Goal: Task Accomplishment & Management: Manage account settings

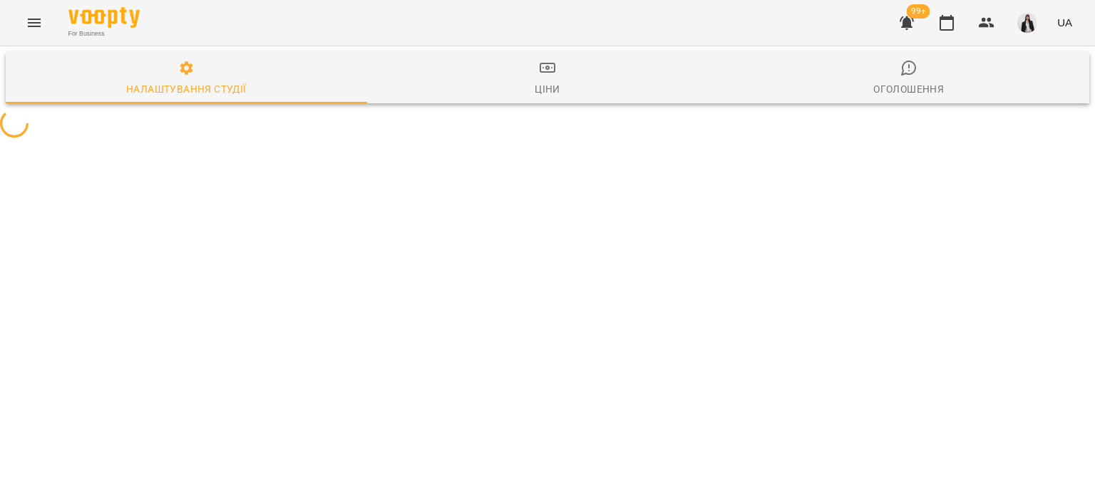
select select "**"
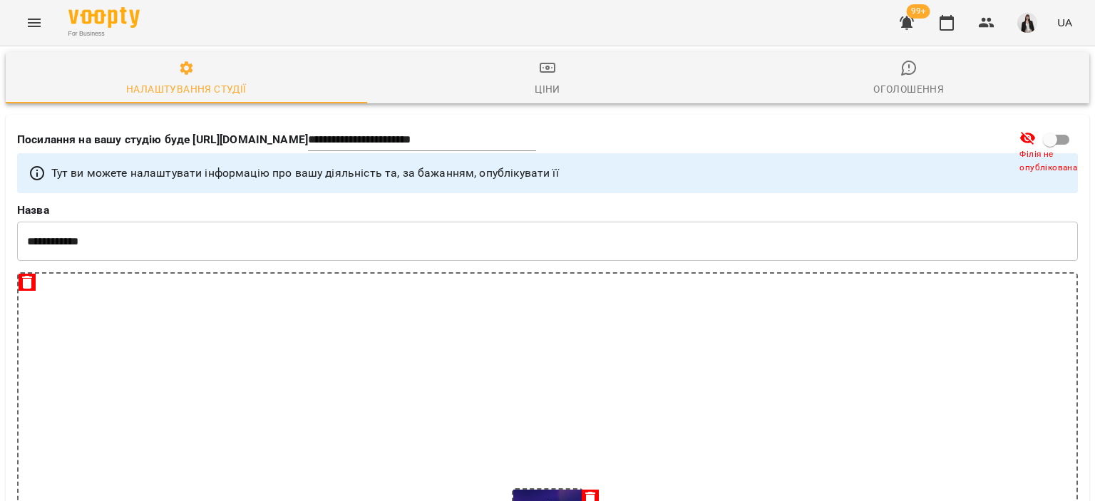
click at [29, 19] on icon "Menu" at bounding box center [34, 23] width 13 height 9
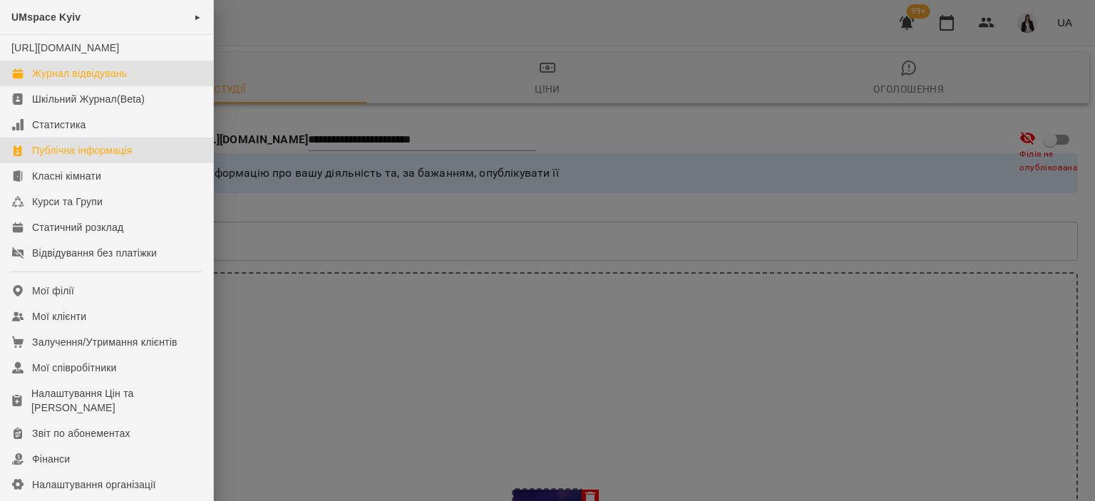
click at [111, 81] on div "Журнал відвідувань" at bounding box center [79, 73] width 95 height 14
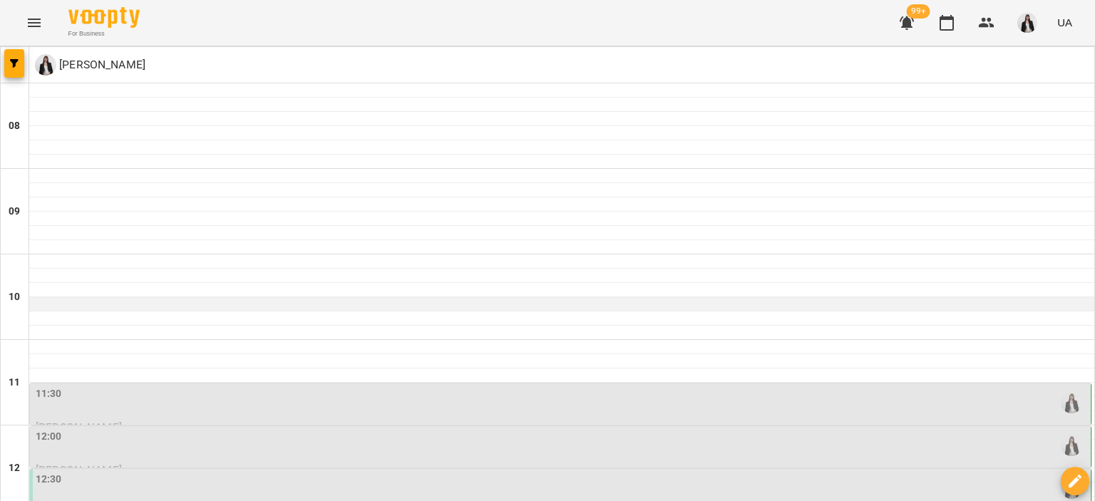
scroll to position [185, 0]
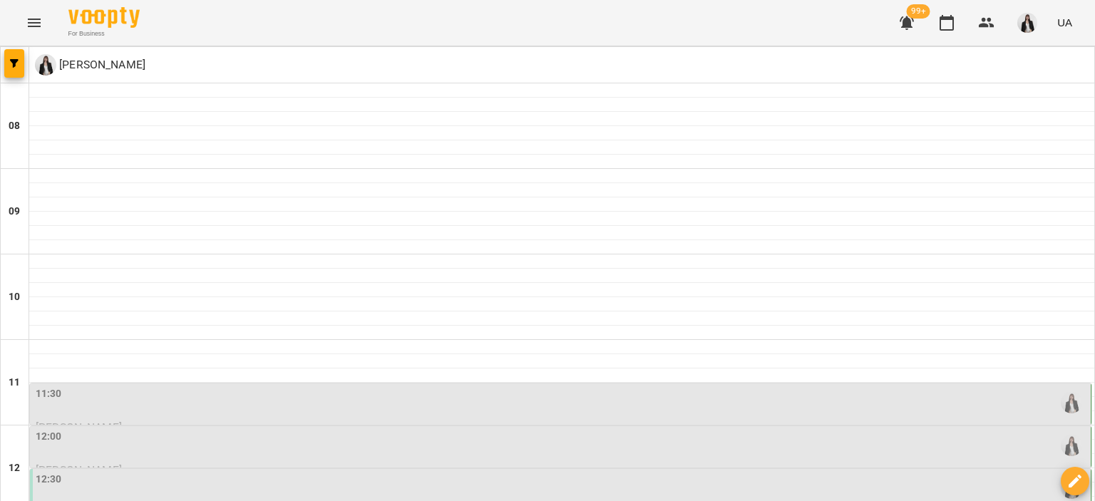
click at [137, 386] on div "11:30" at bounding box center [562, 402] width 1052 height 33
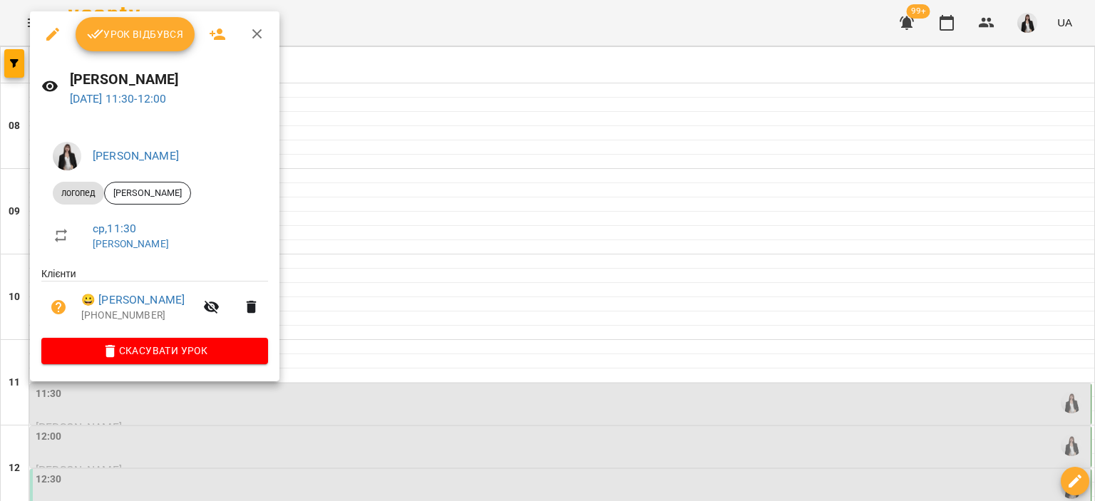
click at [115, 31] on span "Урок відбувся" at bounding box center [135, 34] width 97 height 17
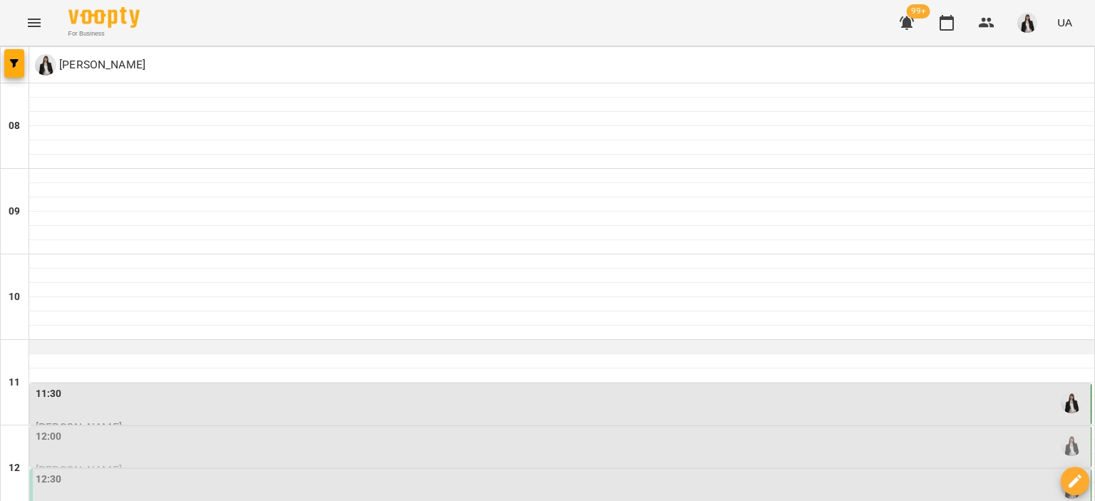
scroll to position [197, 0]
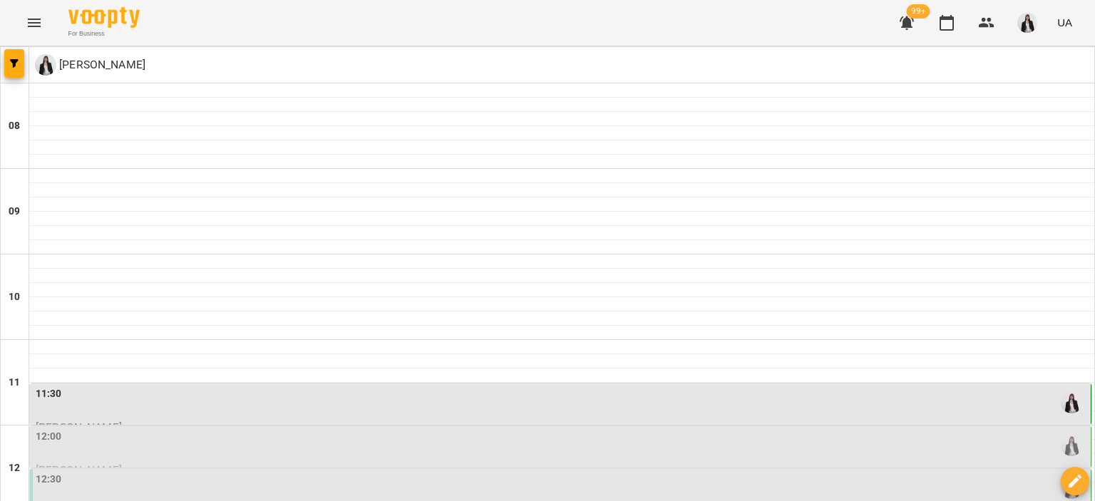
click at [117, 429] on div "12:00" at bounding box center [562, 445] width 1052 height 33
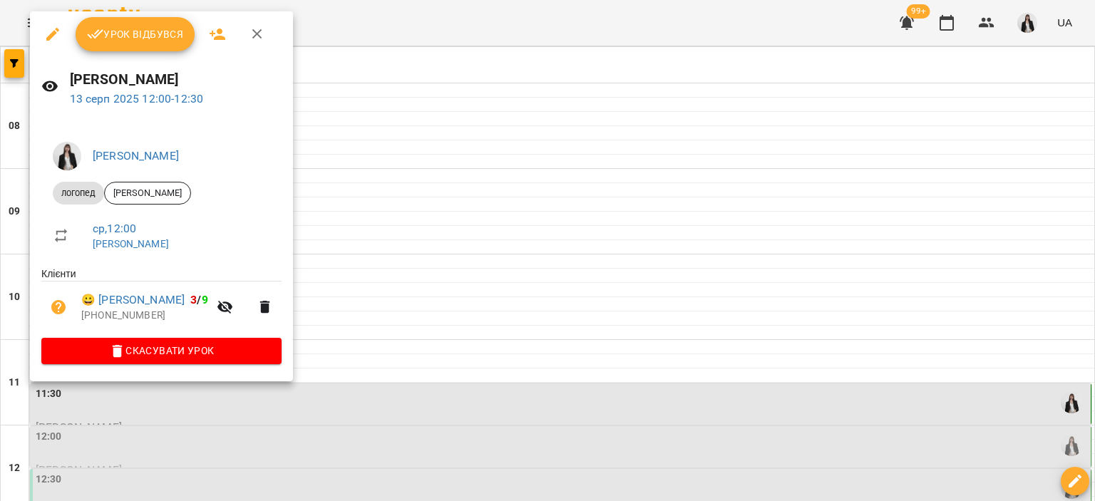
click at [135, 28] on span "Урок відбувся" at bounding box center [135, 34] width 97 height 17
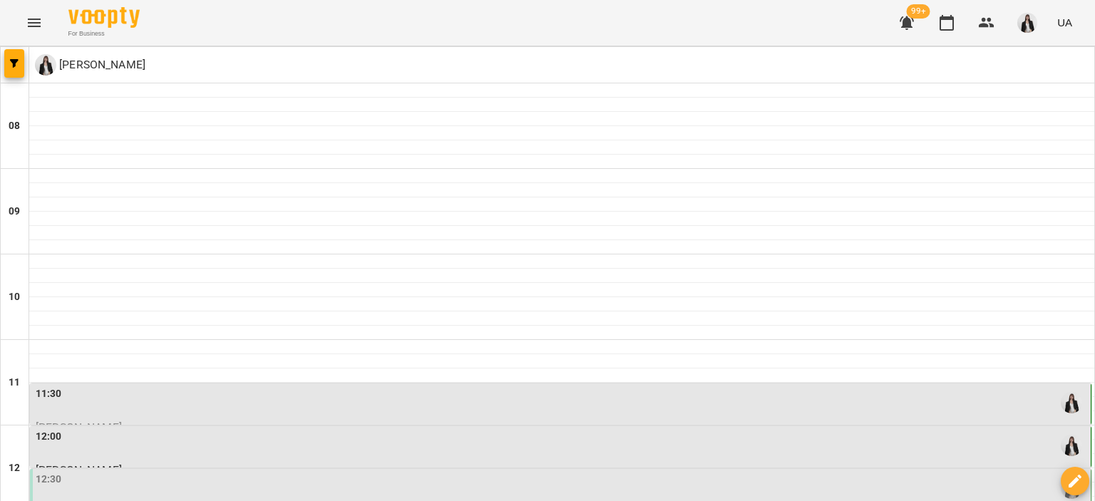
scroll to position [158, 0]
click at [115, 472] on div "12:30" at bounding box center [562, 488] width 1052 height 33
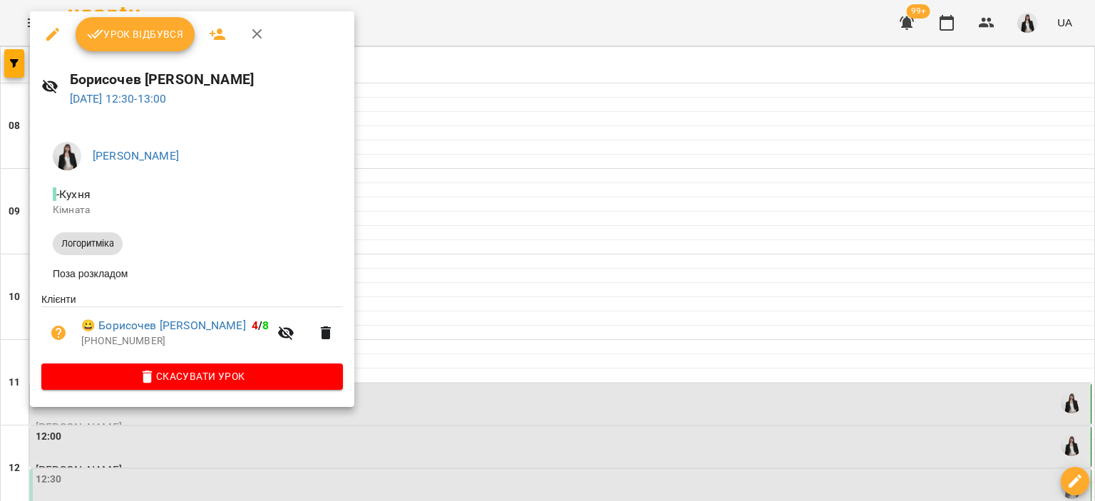
click at [109, 43] on button "Урок відбувся" at bounding box center [136, 34] width 120 height 34
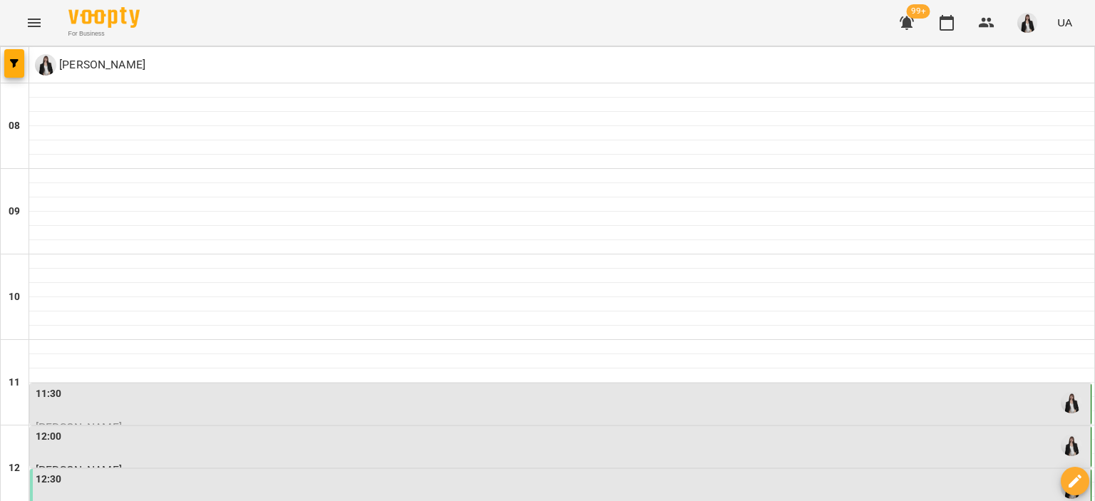
scroll to position [202, 0]
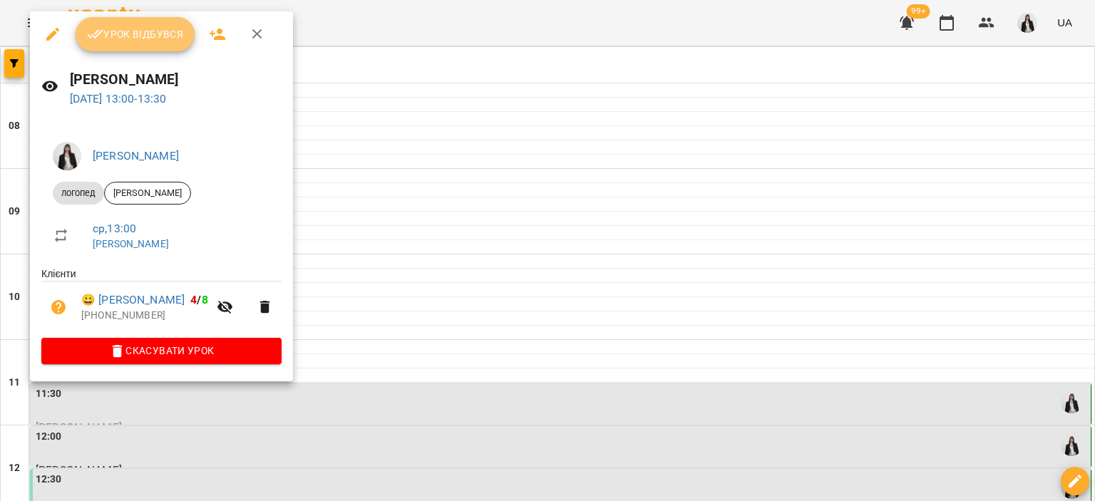
click at [87, 31] on icon "button" at bounding box center [95, 34] width 17 height 17
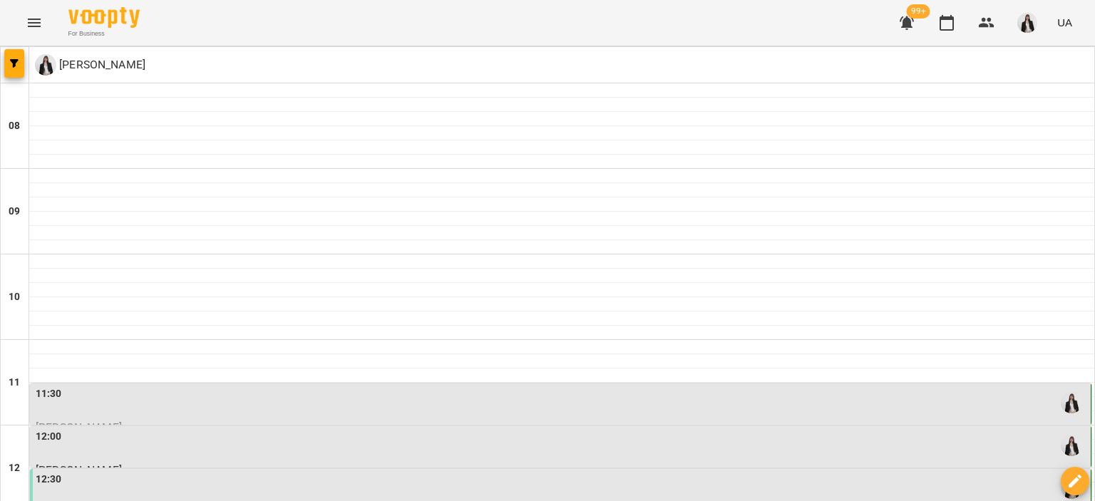
scroll to position [302, 0]
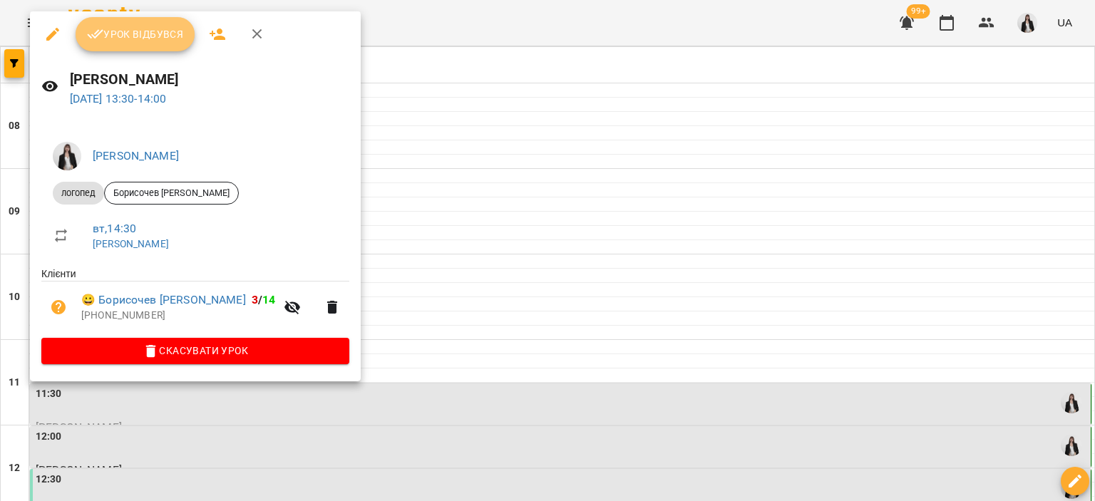
click at [117, 33] on span "Урок відбувся" at bounding box center [135, 34] width 97 height 17
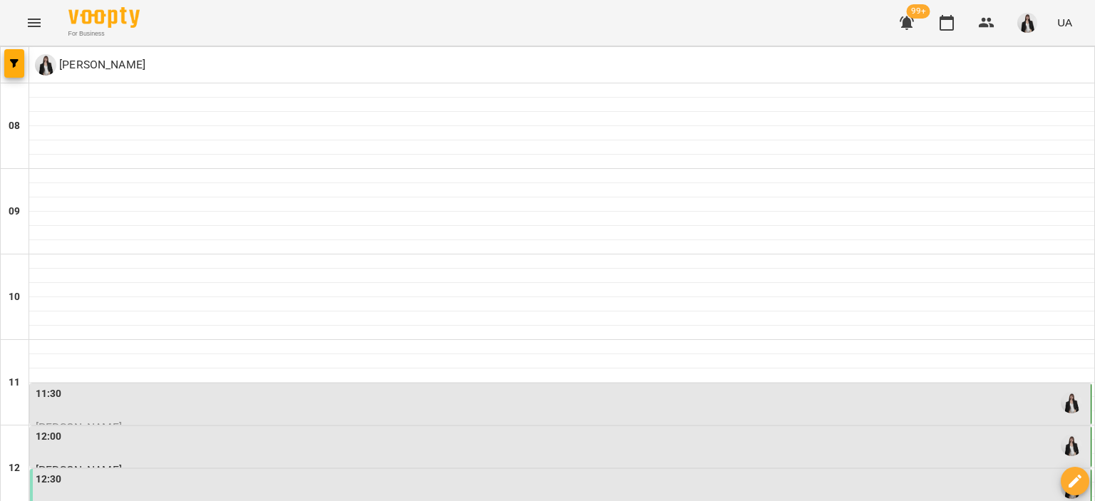
scroll to position [392, 0]
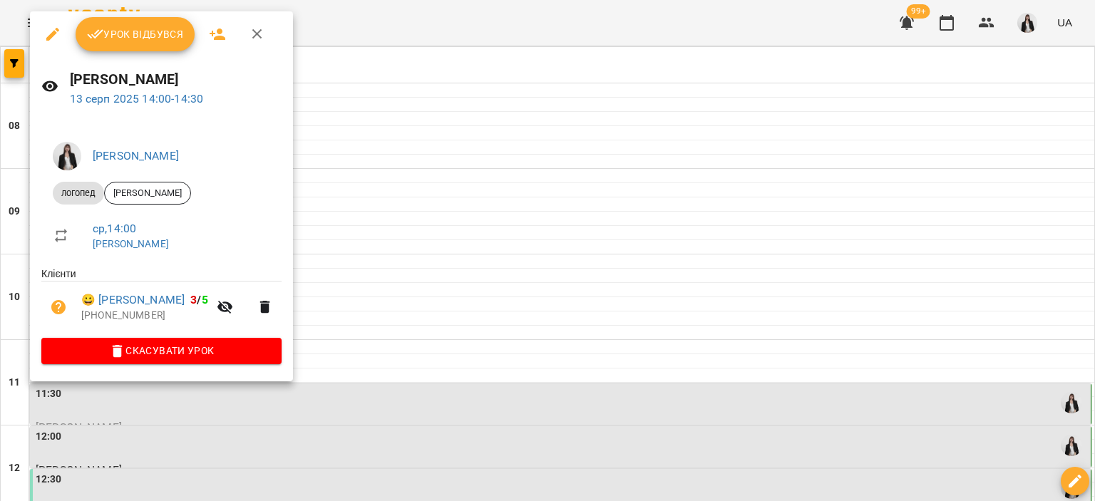
click at [138, 32] on span "Урок відбувся" at bounding box center [135, 34] width 97 height 17
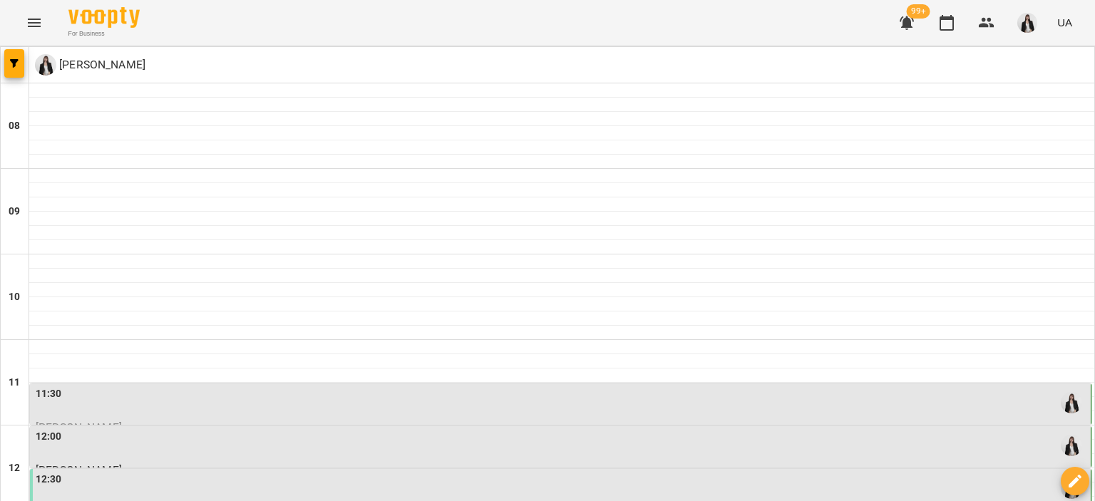
scroll to position [351, 0]
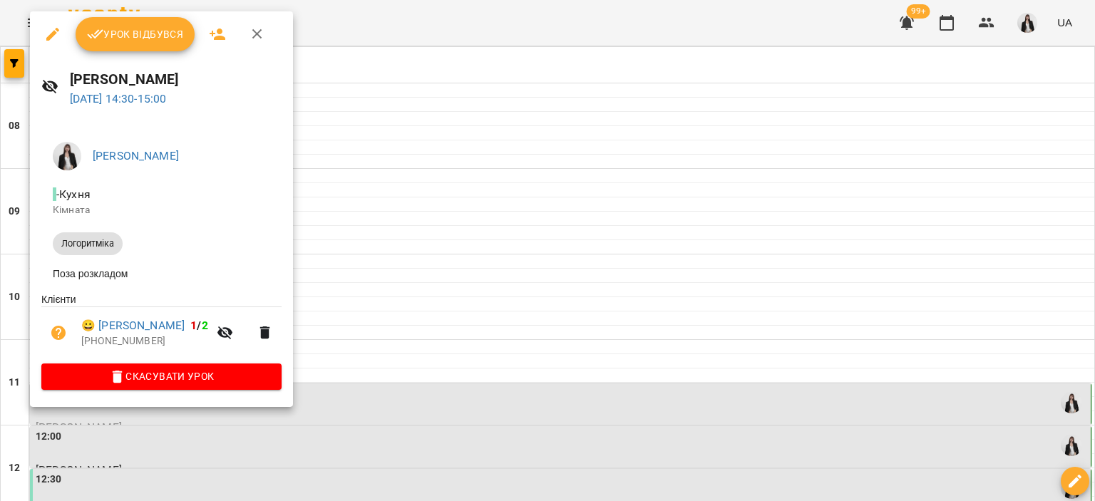
click at [130, 34] on span "Урок відбувся" at bounding box center [135, 34] width 97 height 17
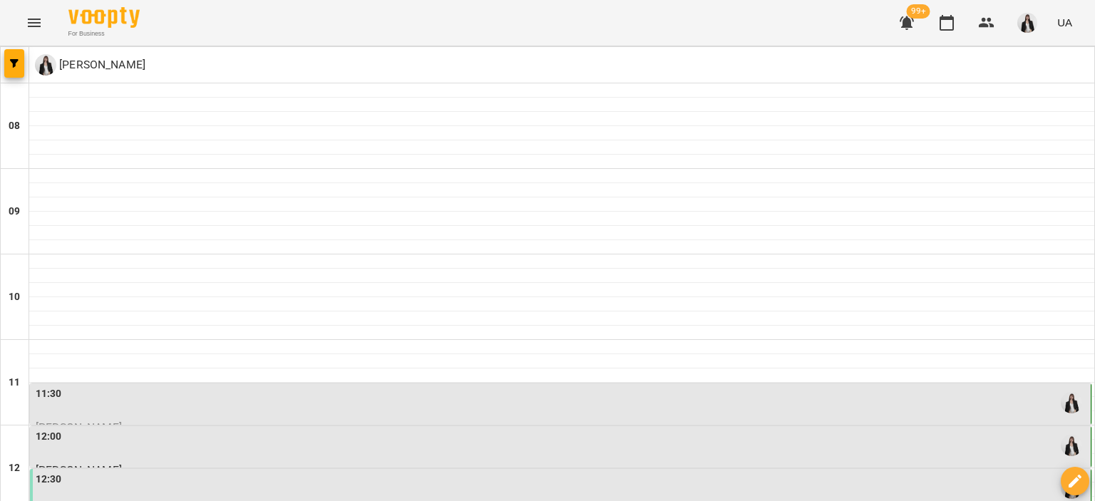
scroll to position [522, 0]
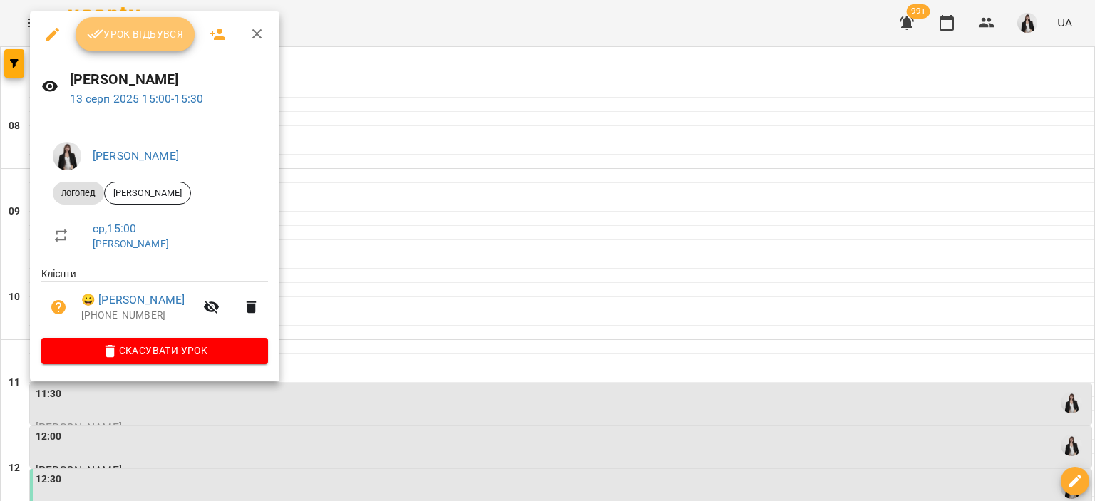
click at [99, 26] on icon "button" at bounding box center [95, 34] width 17 height 17
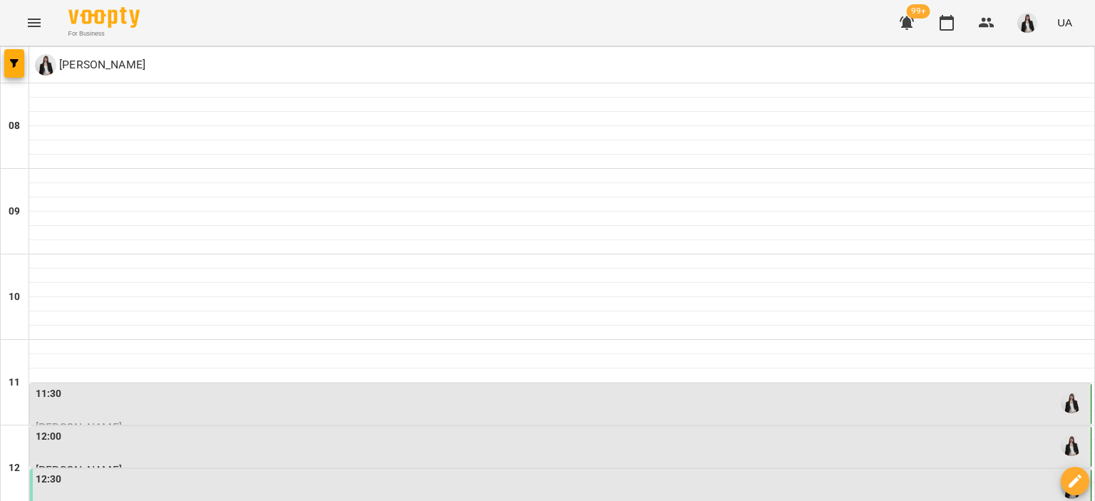
scroll to position [487, 0]
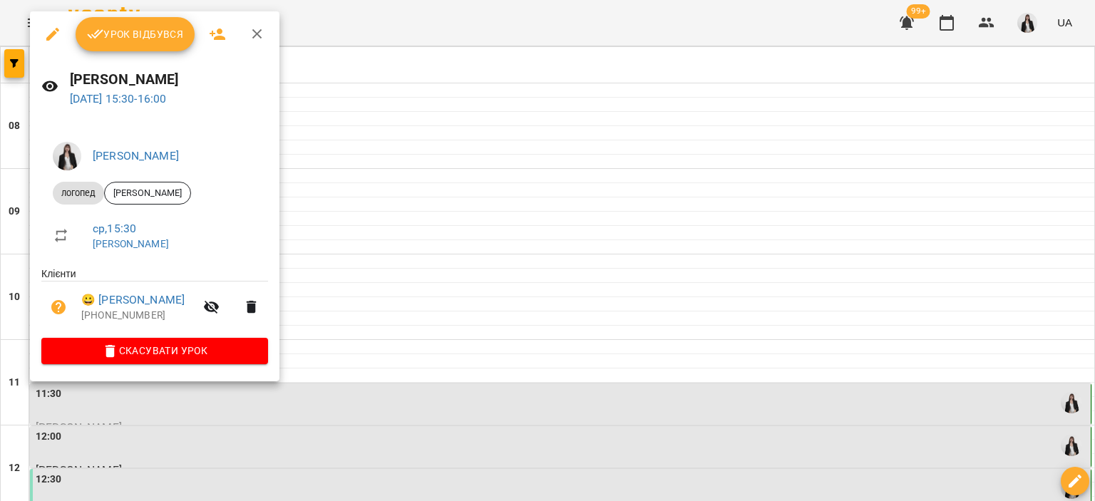
click at [103, 33] on span "Урок відбувся" at bounding box center [135, 34] width 97 height 17
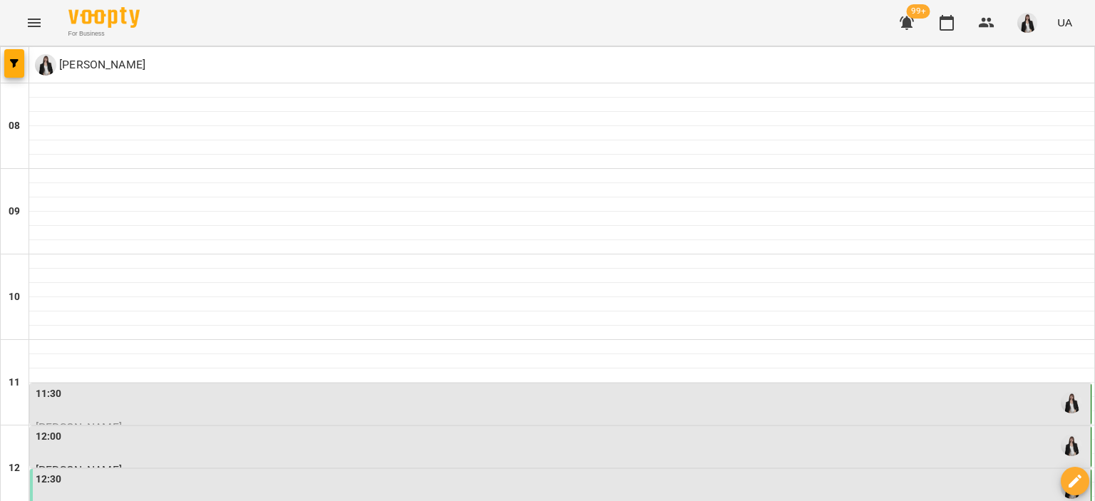
scroll to position [596, 0]
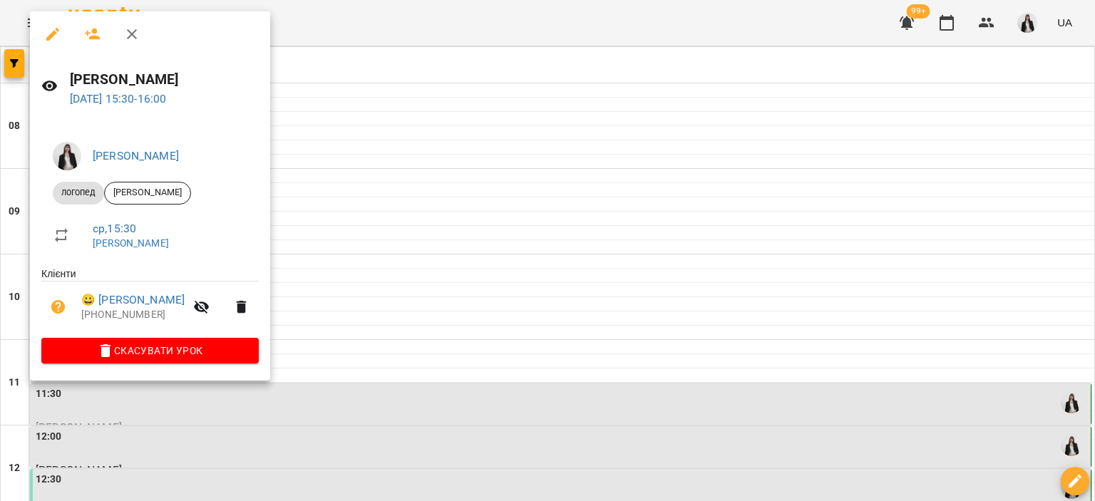
click at [363, 238] on div at bounding box center [547, 250] width 1095 height 501
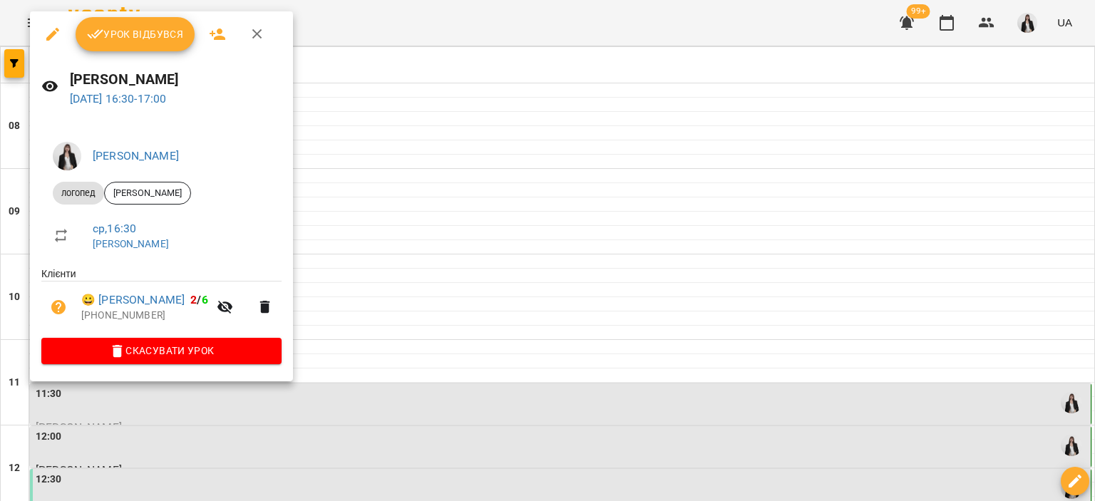
click at [426, 179] on div at bounding box center [547, 250] width 1095 height 501
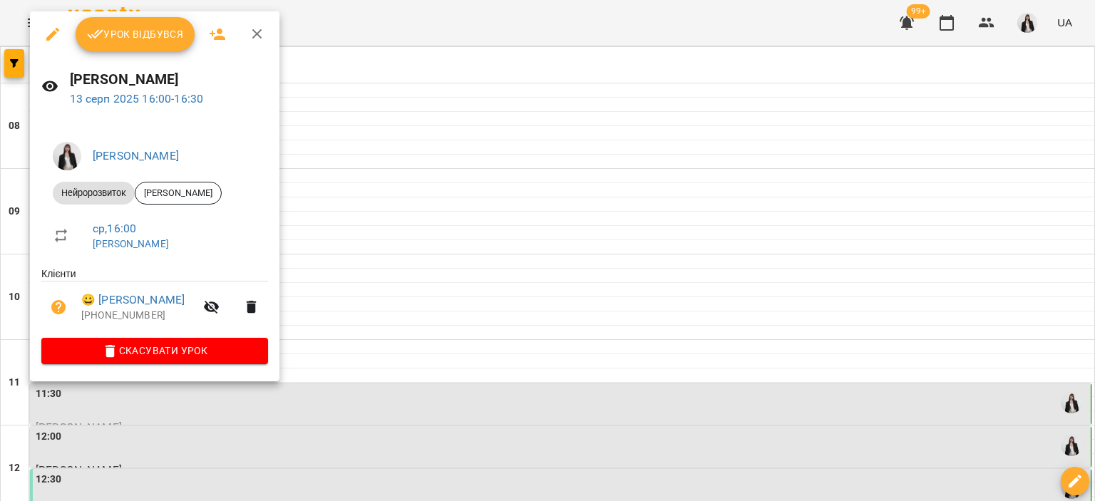
click at [134, 51] on button "Урок відбувся" at bounding box center [136, 34] width 120 height 34
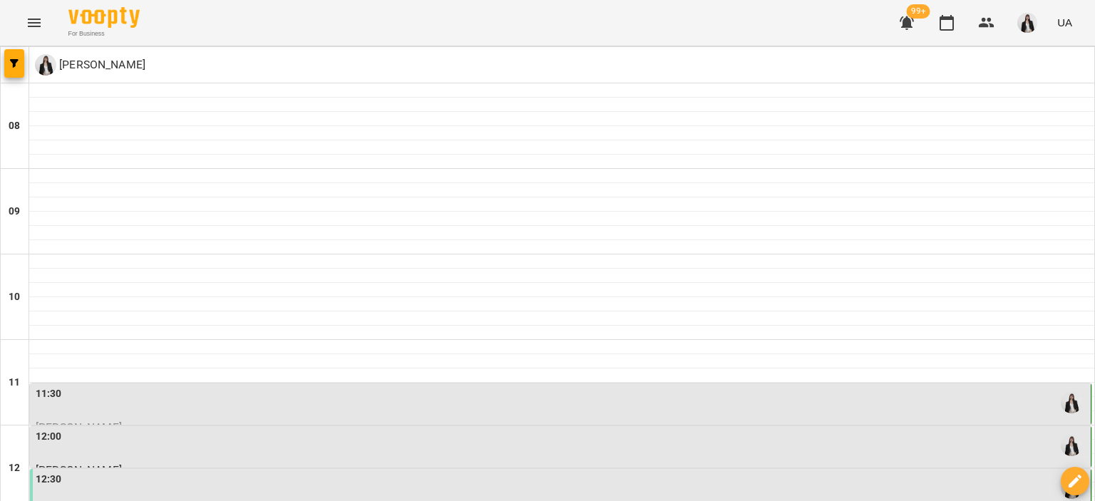
scroll to position [640, 0]
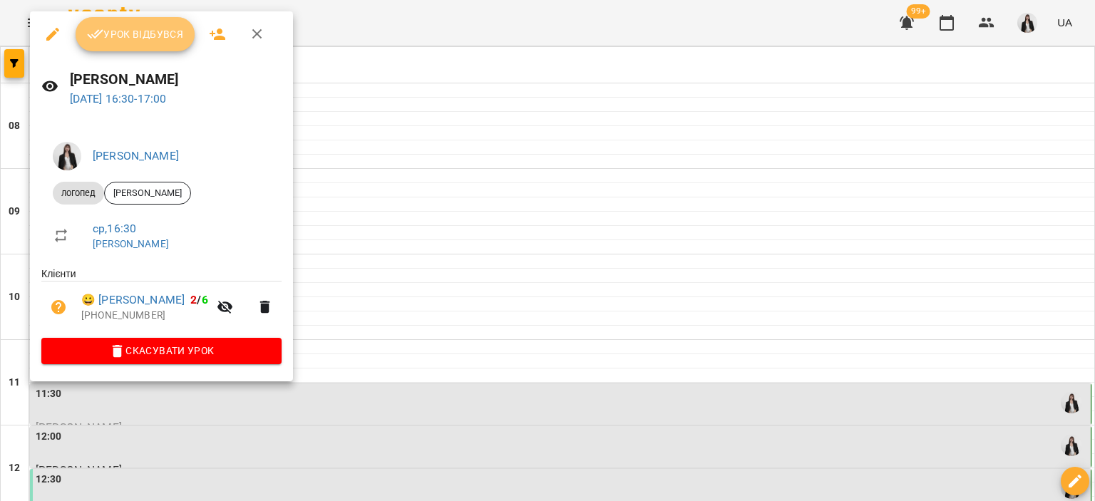
click at [133, 39] on span "Урок відбувся" at bounding box center [135, 34] width 97 height 17
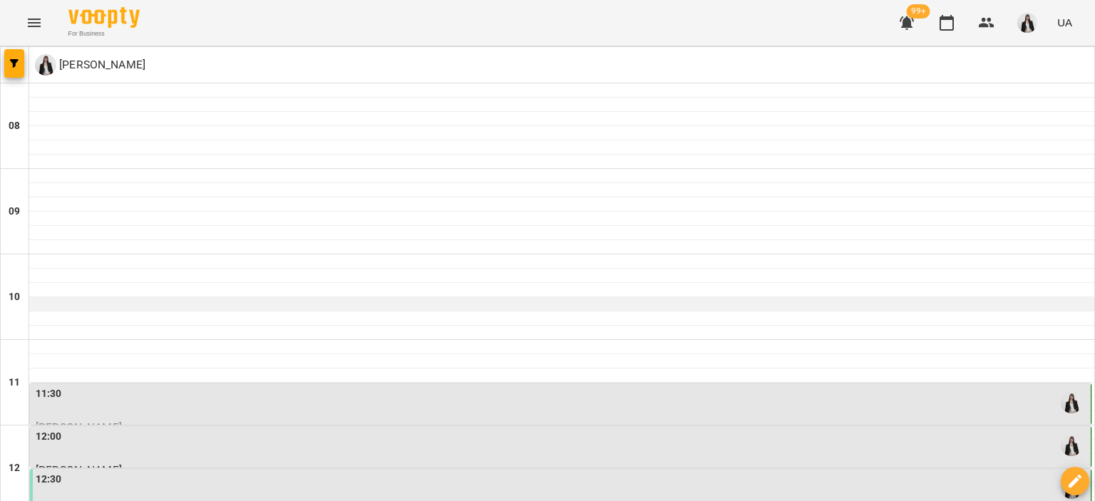
scroll to position [601, 0]
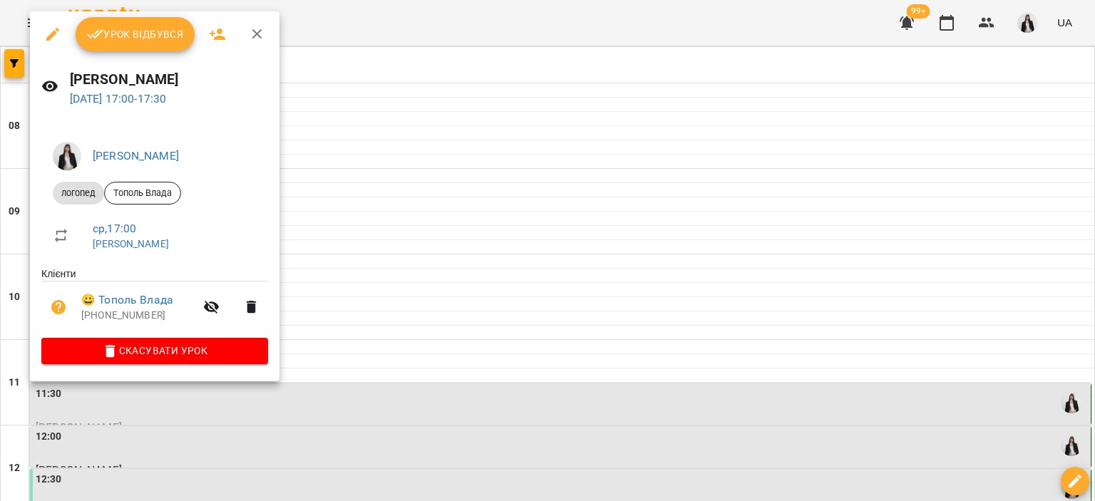
click at [165, 39] on span "Урок відбувся" at bounding box center [135, 34] width 97 height 17
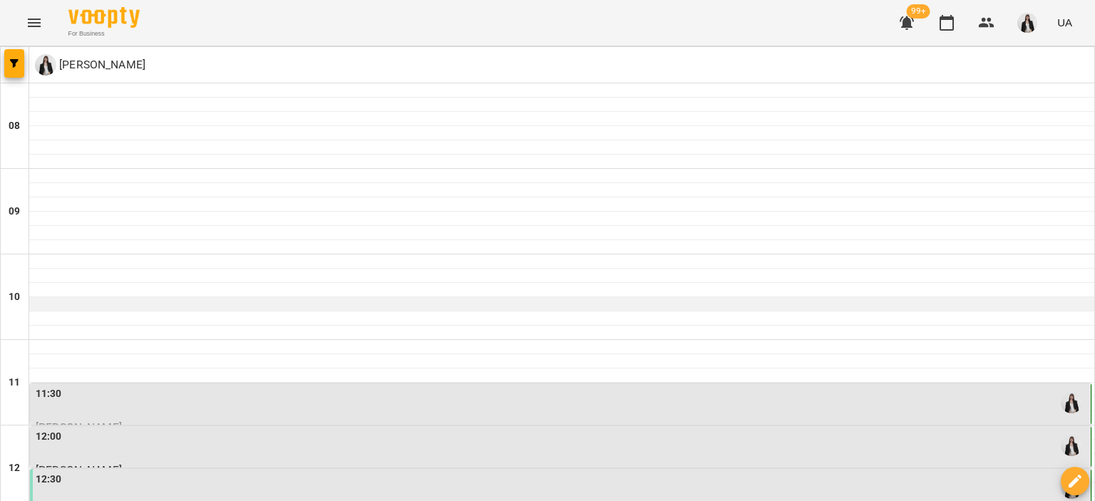
scroll to position [687, 0]
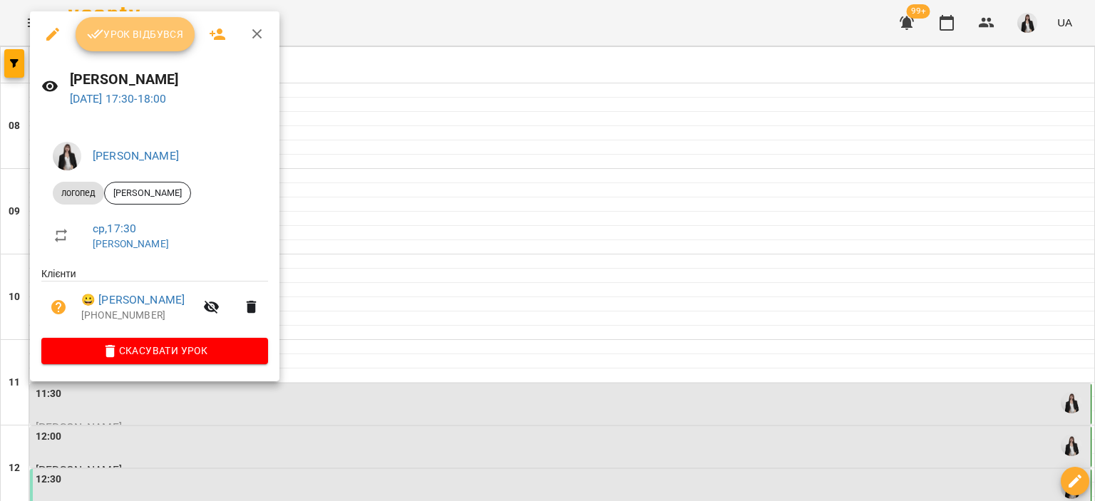
click at [123, 36] on span "Урок відбувся" at bounding box center [135, 34] width 97 height 17
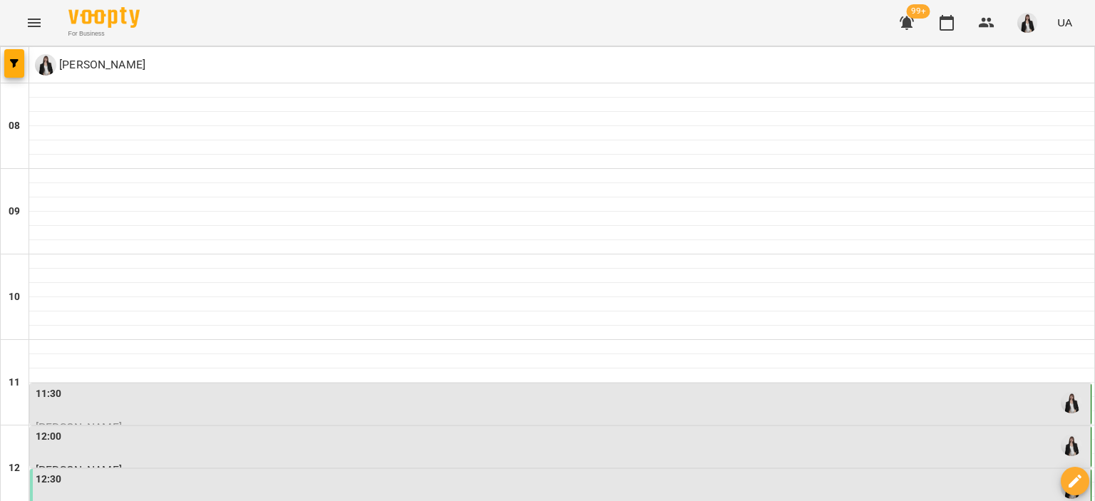
scroll to position [593, 0]
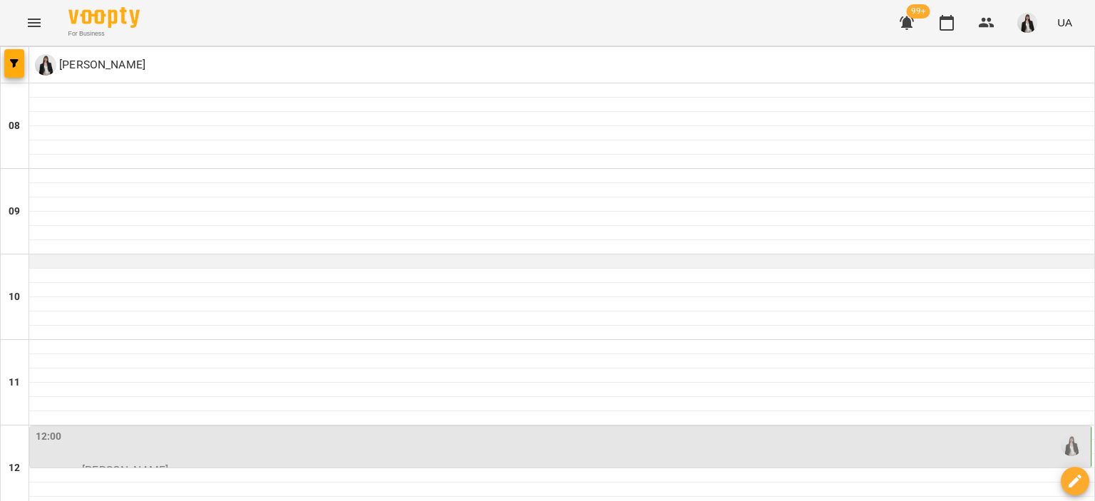
scroll to position [0, 0]
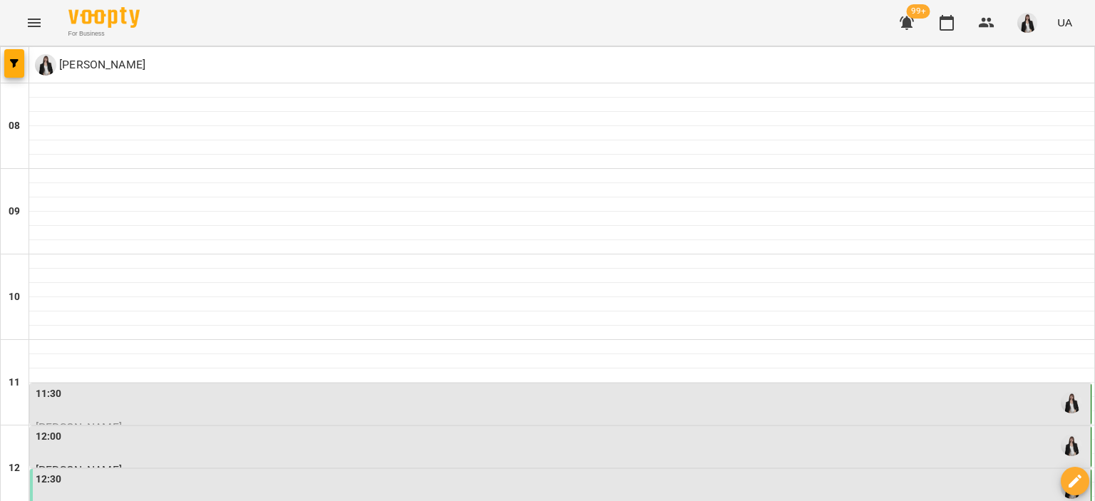
click at [41, 29] on icon "Menu" at bounding box center [34, 22] width 17 height 17
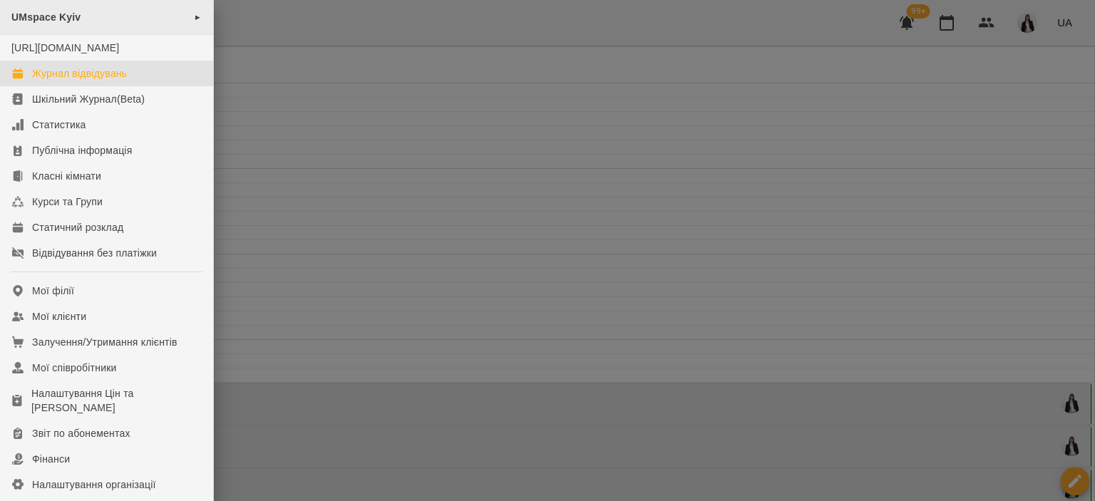
click at [160, 26] on div "UMspace Kyiv ►" at bounding box center [106, 17] width 213 height 35
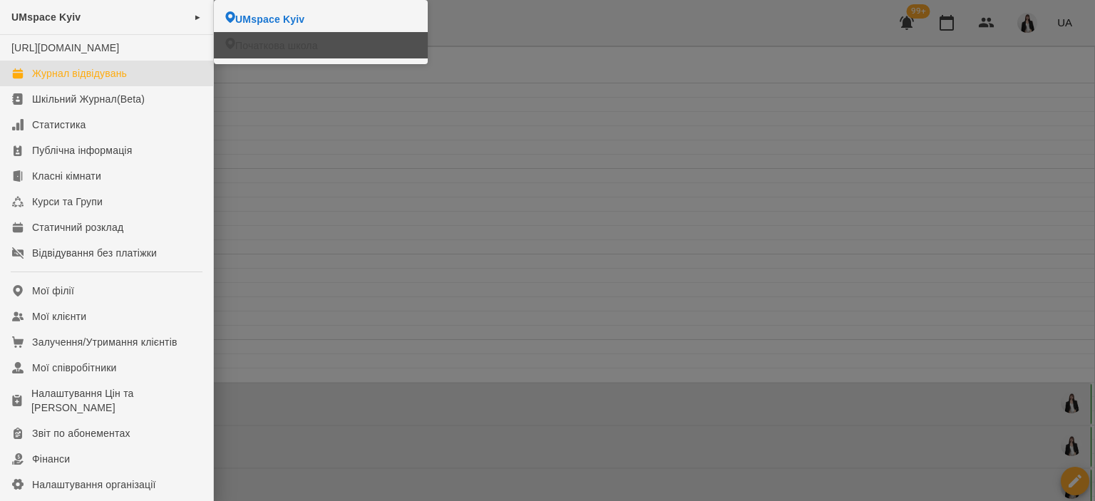
click at [234, 48] on icon at bounding box center [230, 43] width 10 height 11
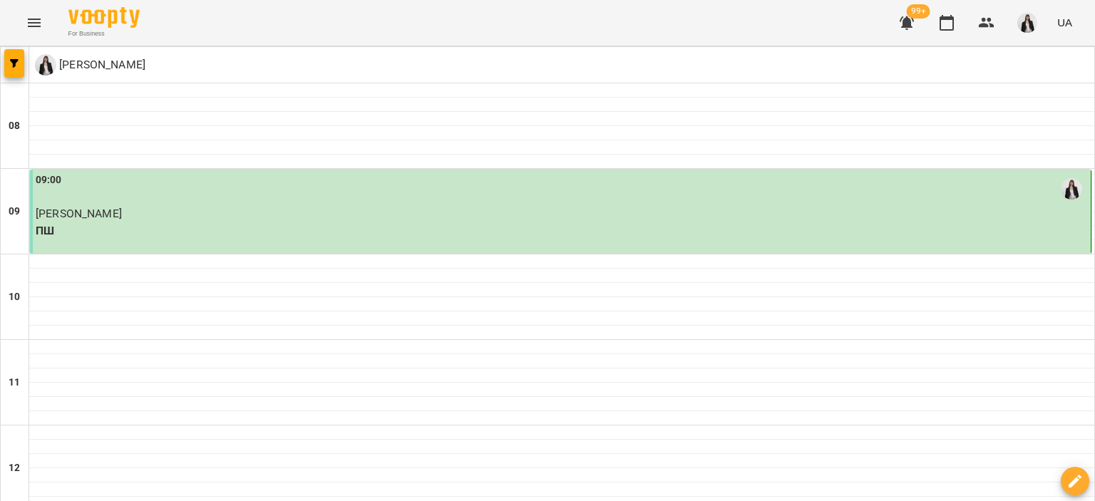
scroll to position [703, 0]
click at [34, 22] on icon "Menu" at bounding box center [34, 23] width 13 height 9
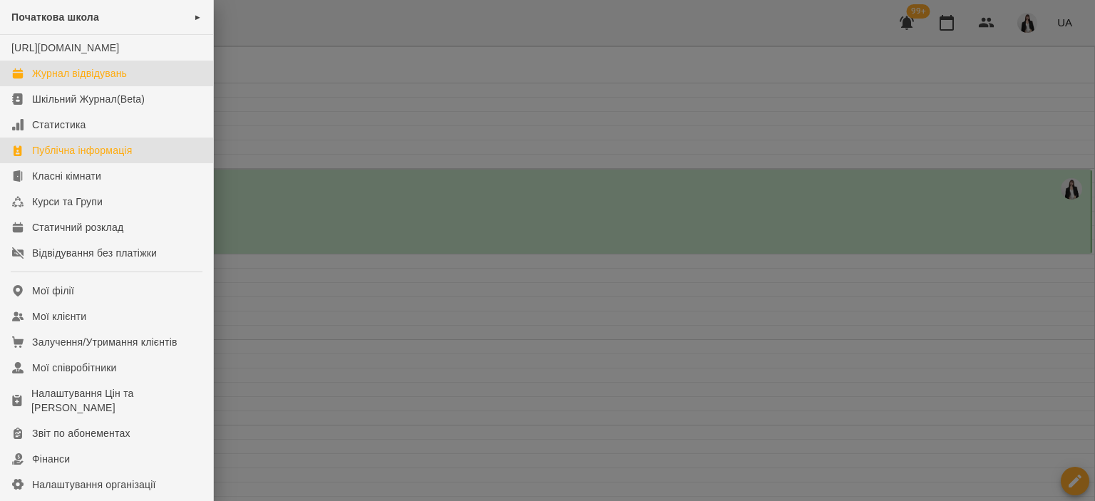
click at [75, 157] on div "Публічна інформація" at bounding box center [82, 150] width 100 height 14
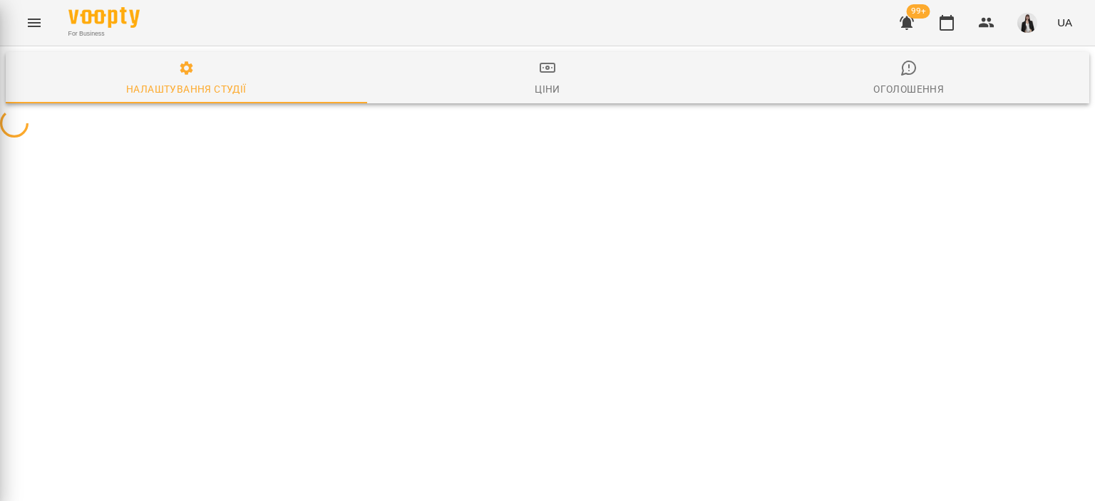
select select "**"
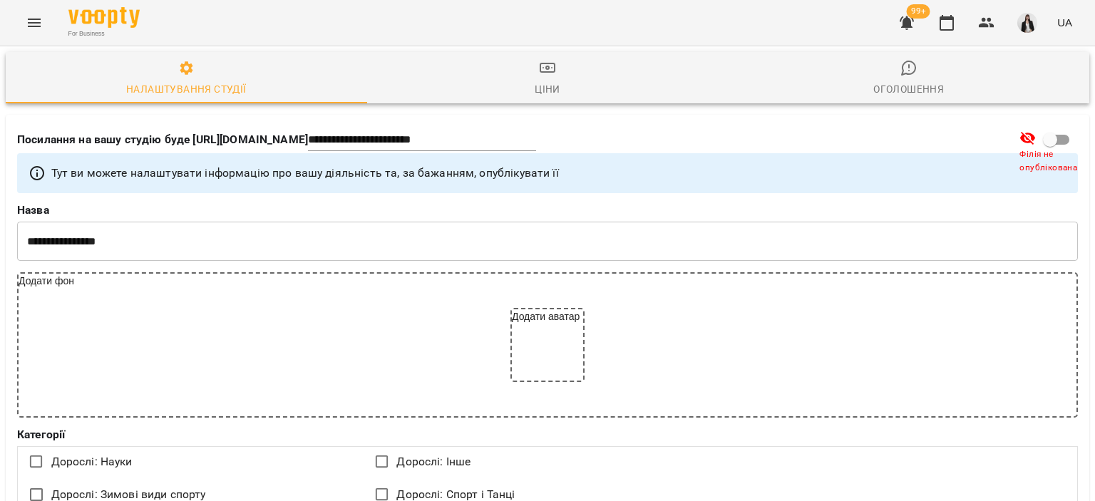
click at [36, 18] on icon "Menu" at bounding box center [34, 22] width 17 height 17
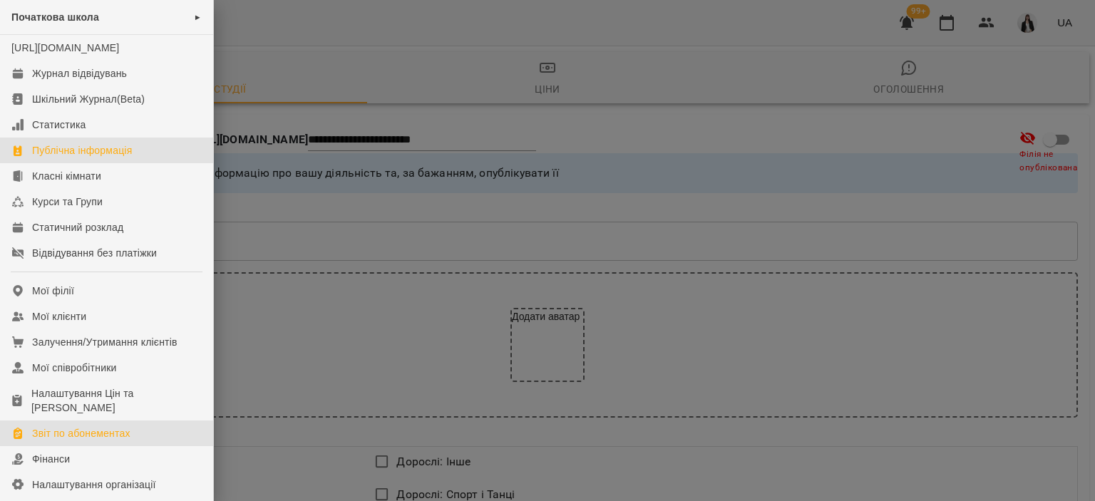
click at [86, 440] on div "Звіт по абонементах" at bounding box center [81, 433] width 98 height 14
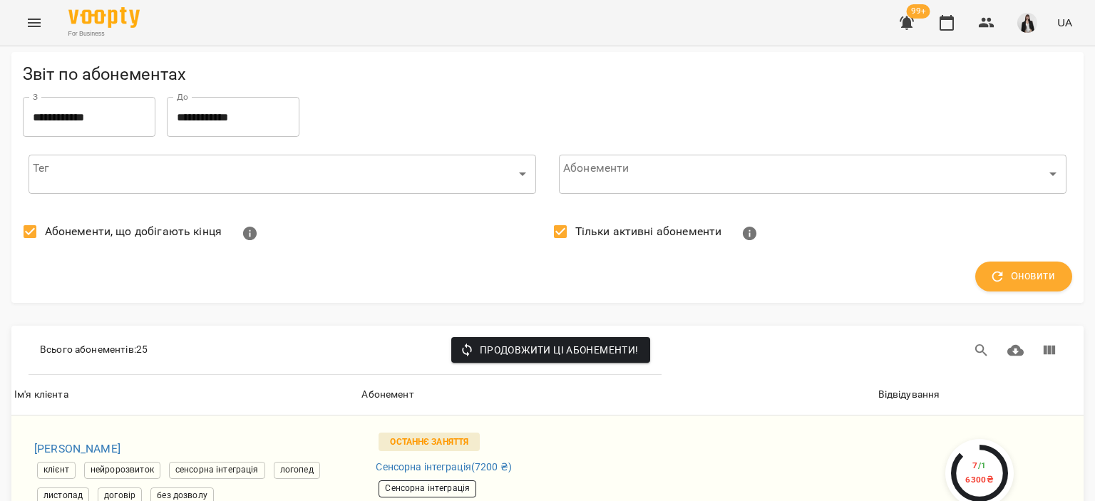
scroll to position [2681, 0]
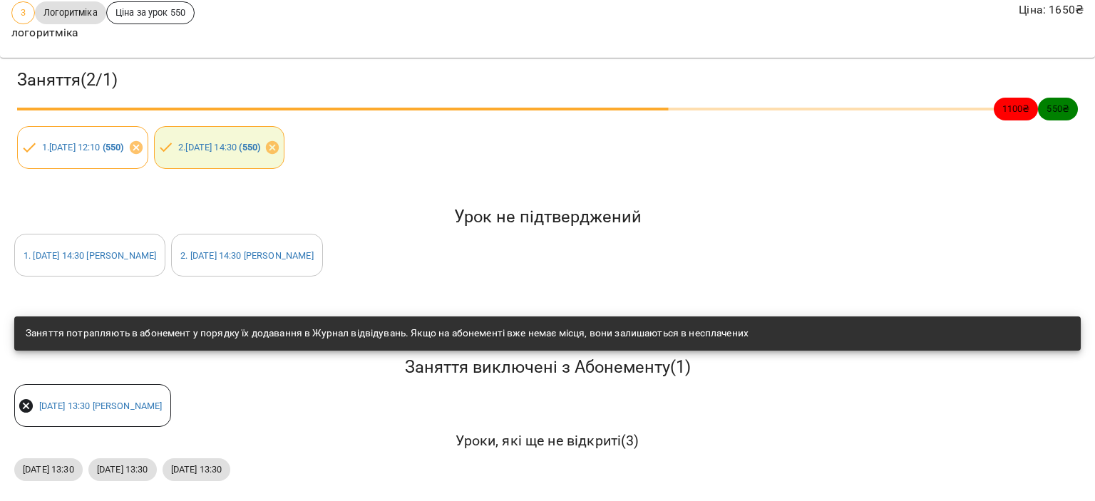
scroll to position [135, 0]
